Goal: Find specific page/section: Find specific page/section

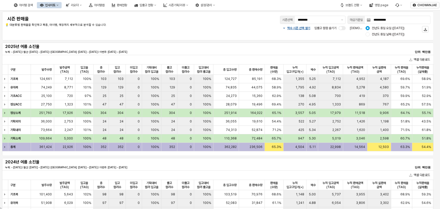
click at [3, 5] on img at bounding box center [3, 5] width 0 height 6
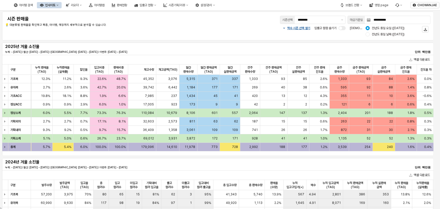
scroll to position [76, 0]
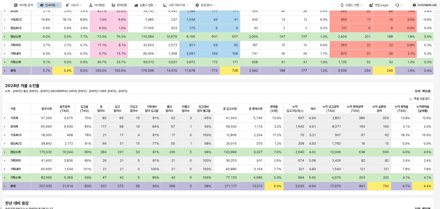
click at [220, 194] on div "2024년 겨울 소진율 누계: ~ 2024-08-31 | 월간: 2024-08-01 ~ 2024-08-31 | 지난주: 2024-08-19 ~…" at bounding box center [218, 139] width 436 height 116
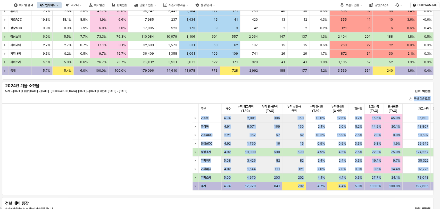
scroll to position [0, 360]
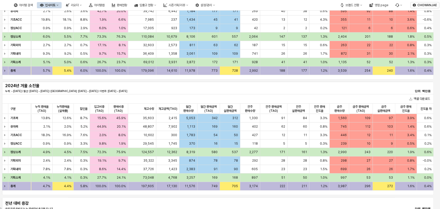
click at [389, 97] on div "엑셀 다운로드" at bounding box center [218, 99] width 432 height 10
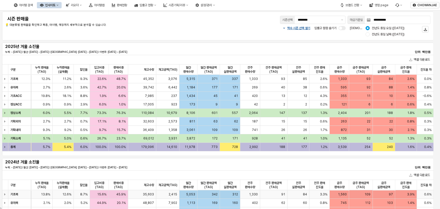
click at [407, 195] on div "3.9%" at bounding box center [406, 194] width 22 height 9
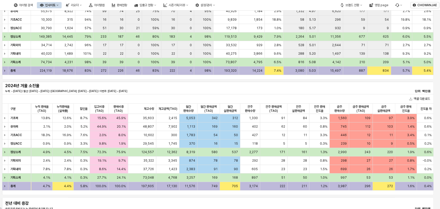
drag, startPoint x: 236, startPoint y: 196, endPoint x: 237, endPoint y: 193, distance: 3.2
click at [236, 194] on div "**********" at bounding box center [220, 211] width 440 height 555
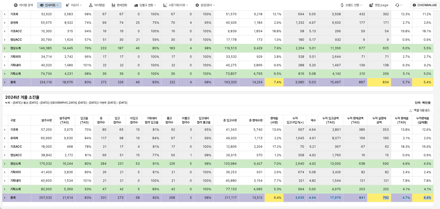
scroll to position [76, 0]
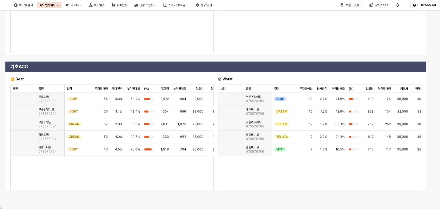
scroll to position [818, 0]
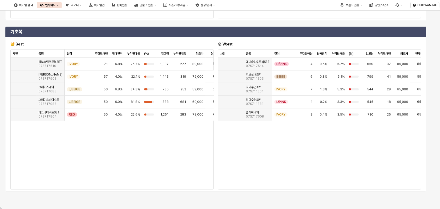
scroll to position [50, 0]
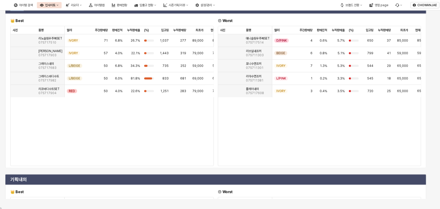
drag, startPoint x: 428, startPoint y: 91, endPoint x: 430, endPoint y: 96, distance: 4.9
click at [430, 96] on div "유아복 👑 Best 😞 Worst 사진 사진 품명 품명 컬러 컬러 주간판매량 주간판매량 판매진척 판매진척 누적판매율 누적판매율 (%) (%) …" at bounding box center [218, 94] width 430 height 209
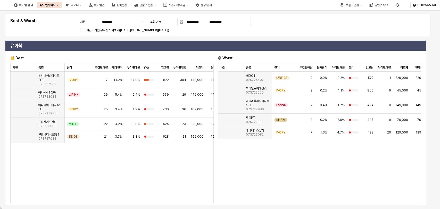
scroll to position [0, 33]
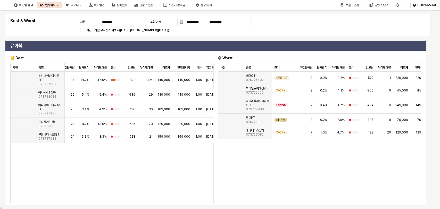
click at [291, 56] on h6 "😞 Worst" at bounding box center [319, 58] width 203 height 5
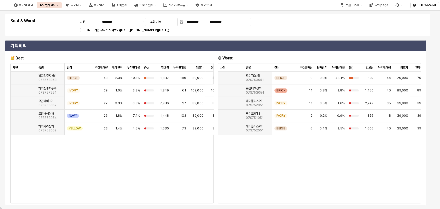
scroll to position [172, 0]
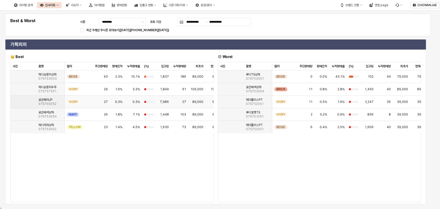
click at [66, 108] on div "IVORY" at bounding box center [79, 102] width 28 height 13
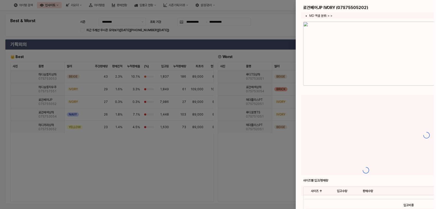
click at [134, 201] on div at bounding box center [220, 104] width 440 height 209
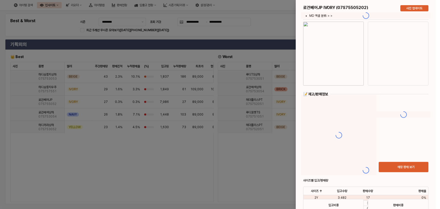
click at [182, 196] on div at bounding box center [220, 104] width 440 height 209
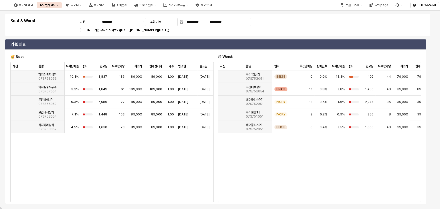
scroll to position [0, 71]
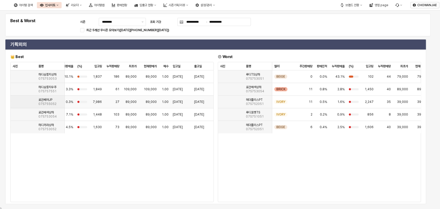
click at [183, 108] on div "2025/08/21" at bounding box center [181, 102] width 21 height 13
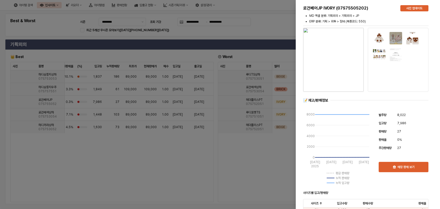
click at [185, 140] on div at bounding box center [220, 104] width 440 height 209
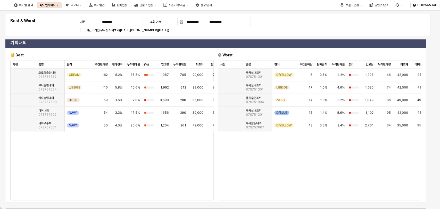
scroll to position [58, 0]
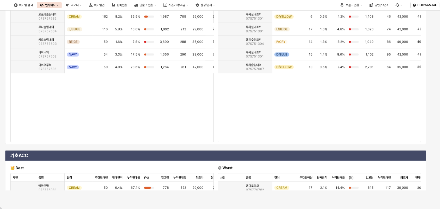
click at [428, 117] on div "기획내의 👑 Best 😞 Worst 사진 사진 품명 품명 컬러 컬러 주간판매량 주간판매량 판매진척 판매진척 누적판매율 누적판매율 (%) (%)…" at bounding box center [215, 61] width 425 height 167
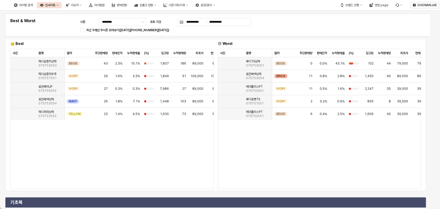
scroll to position [196, 0]
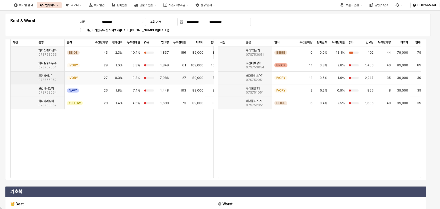
click at [109, 84] on div "27" at bounding box center [101, 78] width 18 height 13
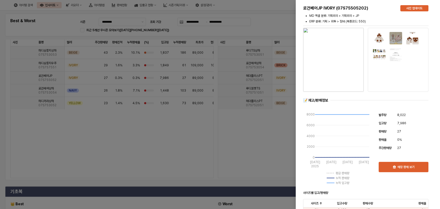
click at [174, 129] on div at bounding box center [220, 104] width 440 height 209
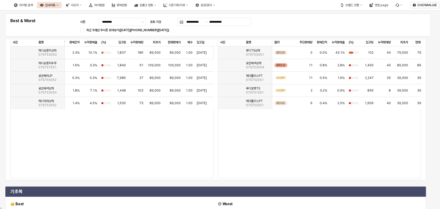
scroll to position [0, 0]
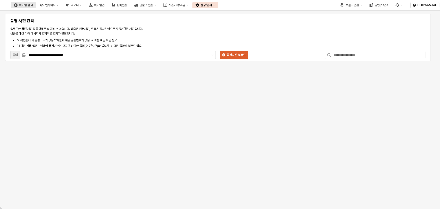
click at [33, 6] on div "아이템 검색" at bounding box center [26, 5] width 14 height 4
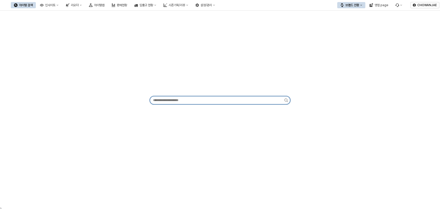
click at [190, 103] on input "App Frame" at bounding box center [217, 100] width 134 height 8
type input "******"
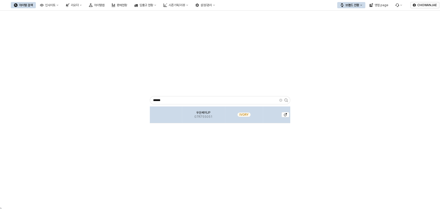
click at [219, 110] on div "우든베어JP 07R755051" at bounding box center [203, 114] width 43 height 17
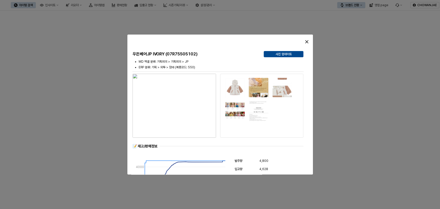
scroll to position [287, 0]
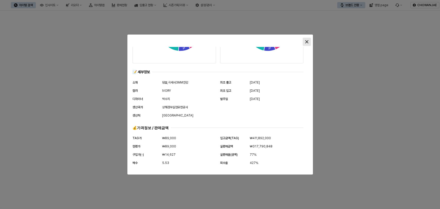
click at [305, 41] on div "Close" at bounding box center [307, 42] width 8 height 8
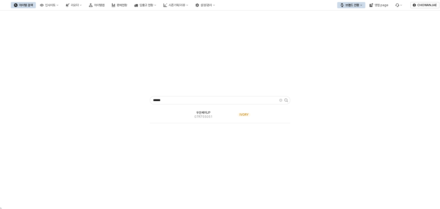
click at [311, 44] on div "****** 우든베어JP 07R755051 IVORY" at bounding box center [220, 99] width 434 height 173
